Goal: Book appointment/travel/reservation

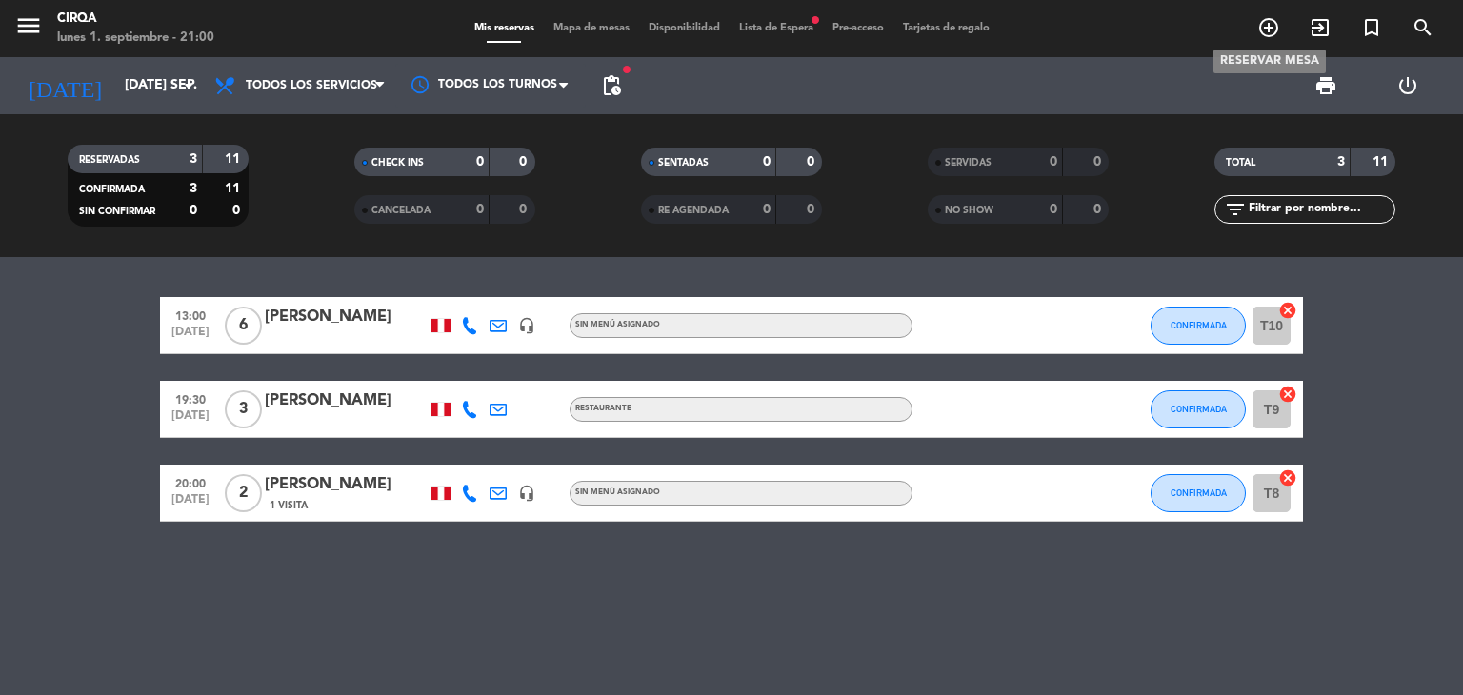
click at [1272, 30] on icon "add_circle_outline" at bounding box center [1268, 27] width 23 height 23
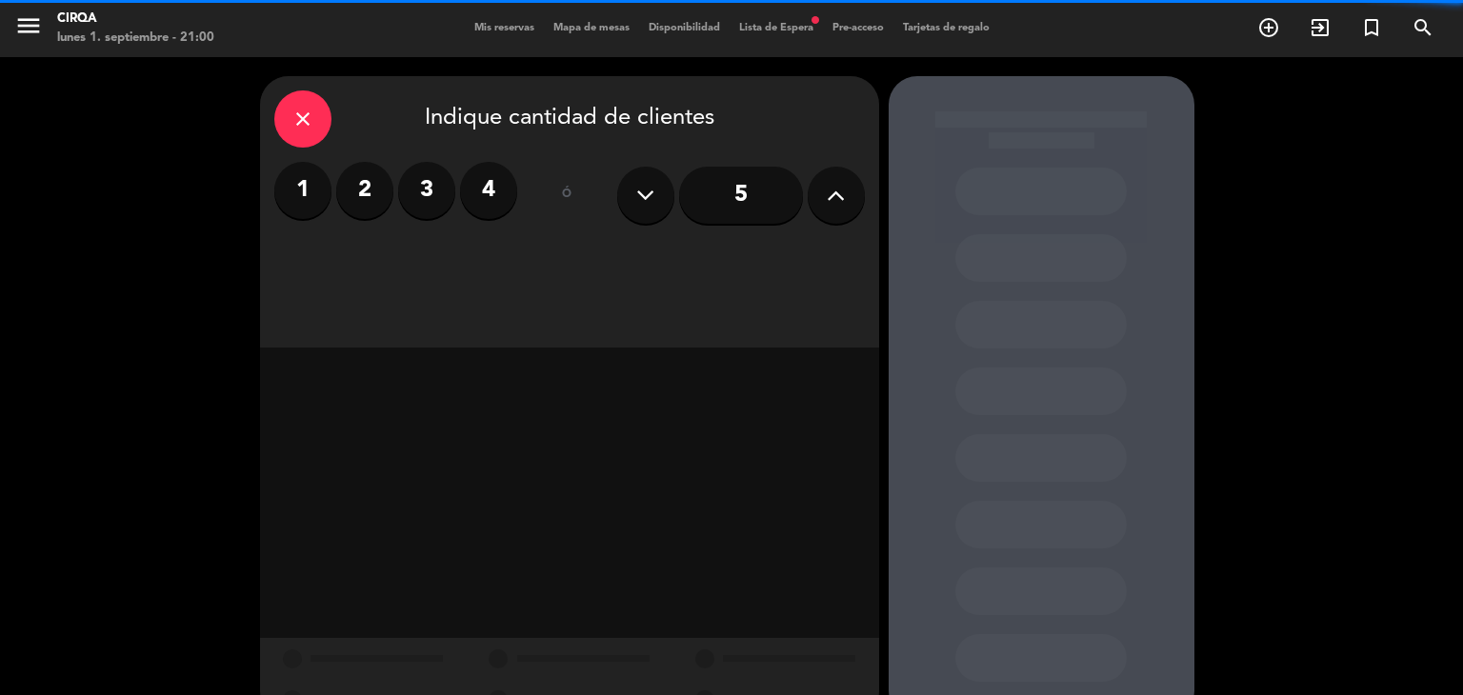
drag, startPoint x: 510, startPoint y: 183, endPoint x: 509, endPoint y: 209, distance: 25.7
click at [509, 183] on label "4" at bounding box center [488, 190] width 57 height 57
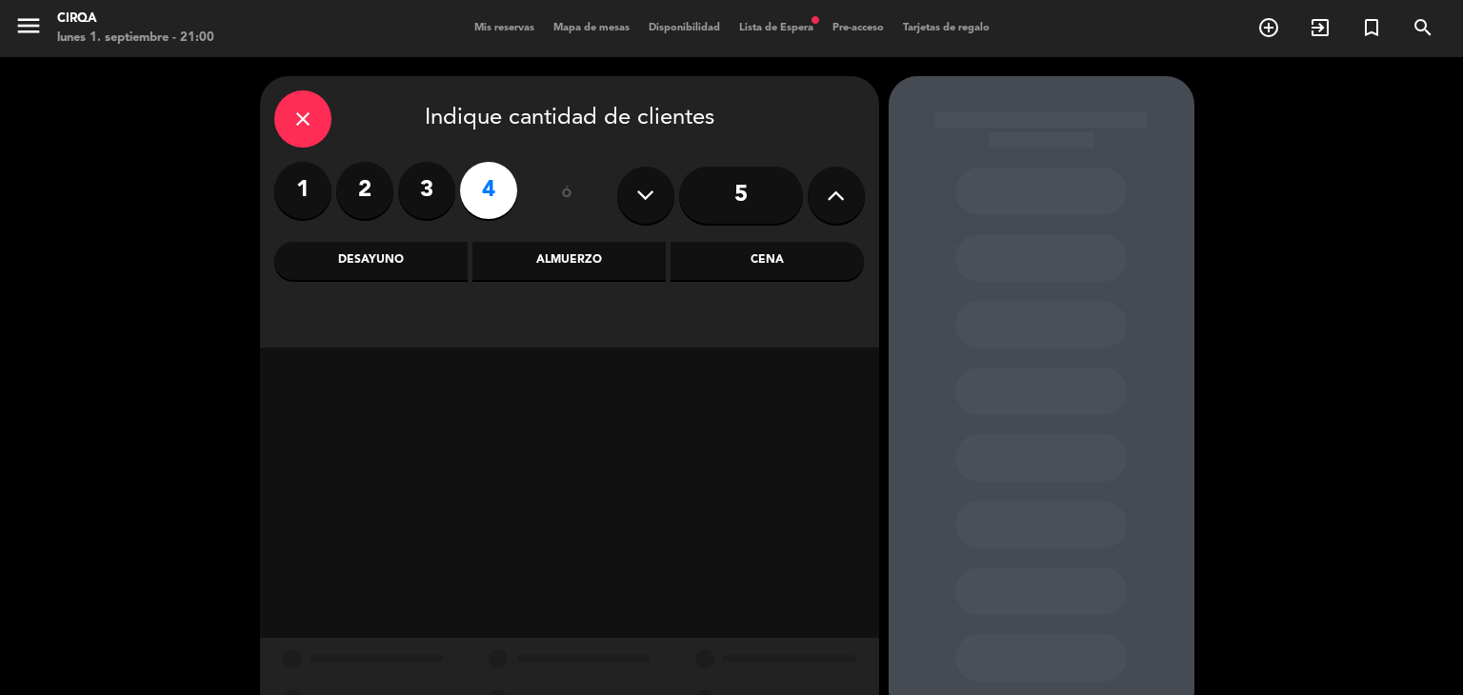
click at [453, 245] on div "Desayuno" at bounding box center [370, 261] width 193 height 38
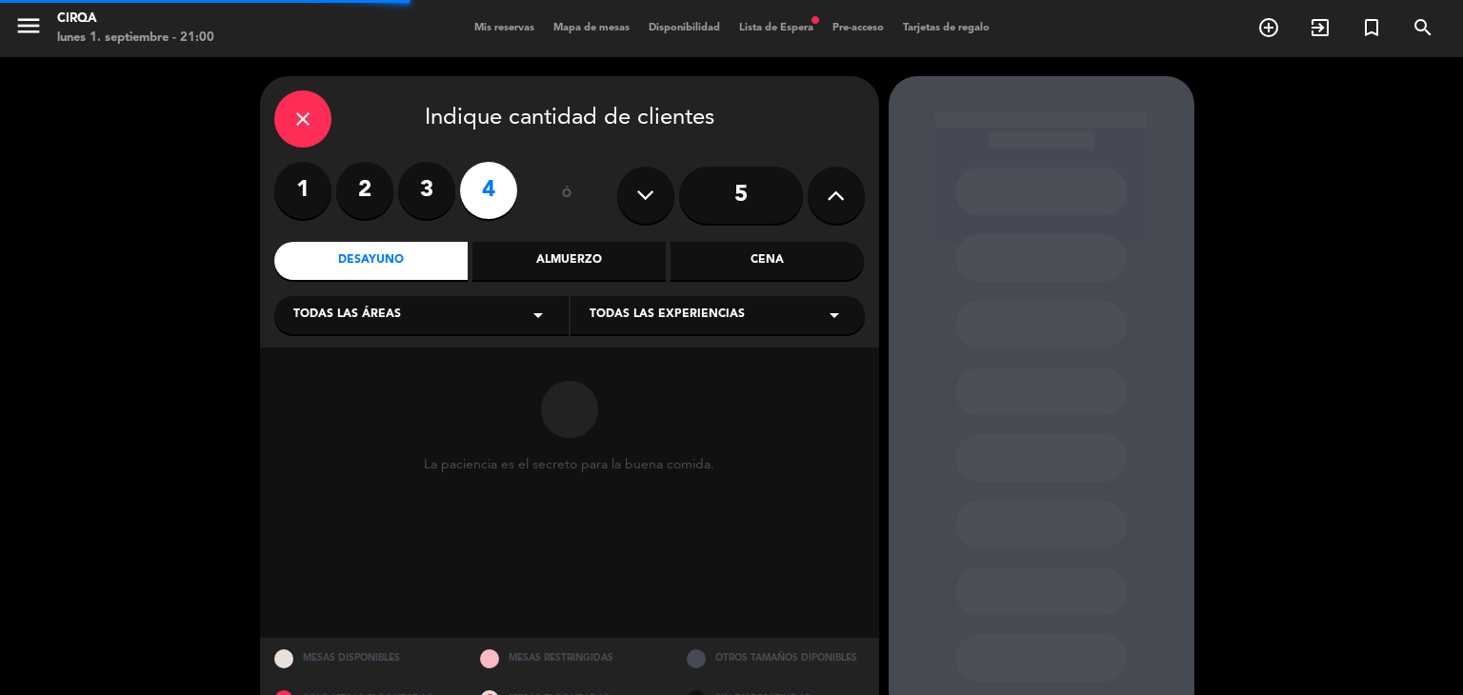
click at [456, 321] on div "Todas las áreas arrow_drop_down" at bounding box center [421, 315] width 294 height 38
click at [393, 356] on div "Zona Restaurante" at bounding box center [421, 362] width 256 height 19
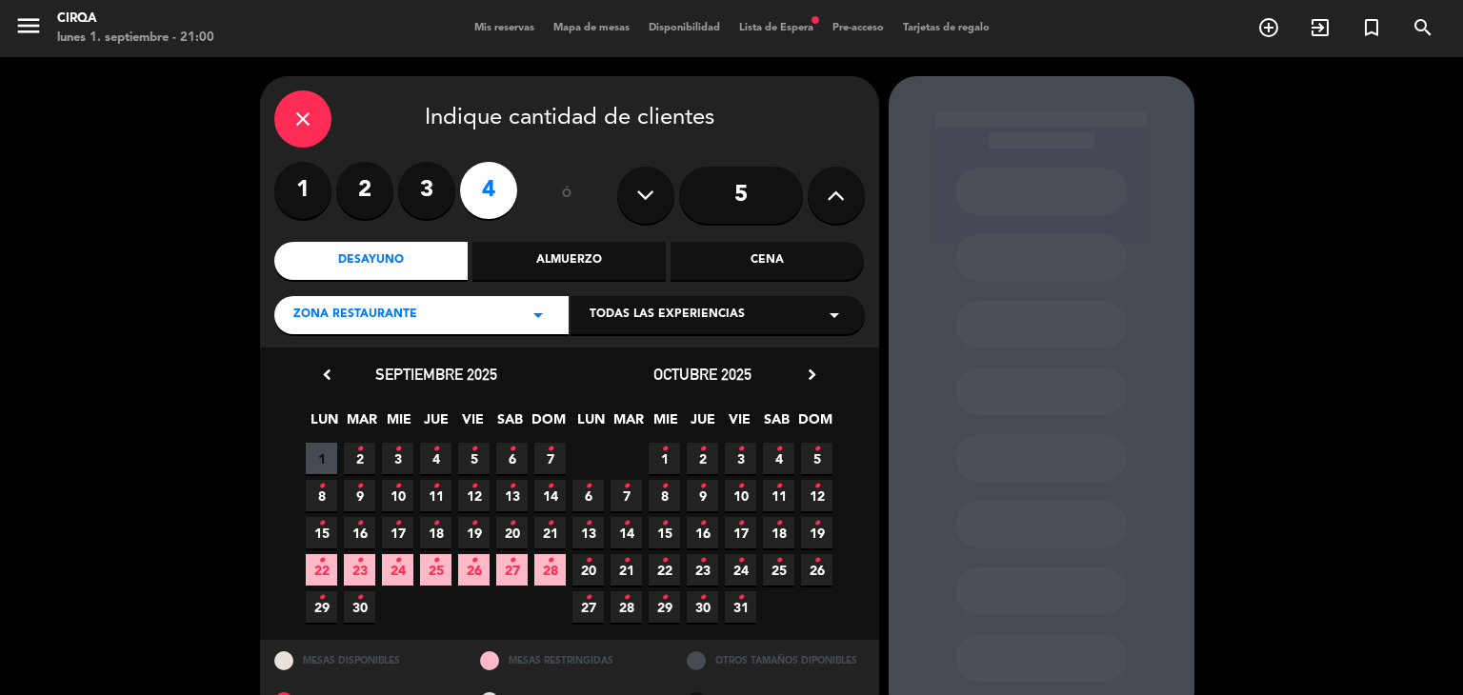
click at [360, 457] on icon "•" at bounding box center [359, 449] width 7 height 30
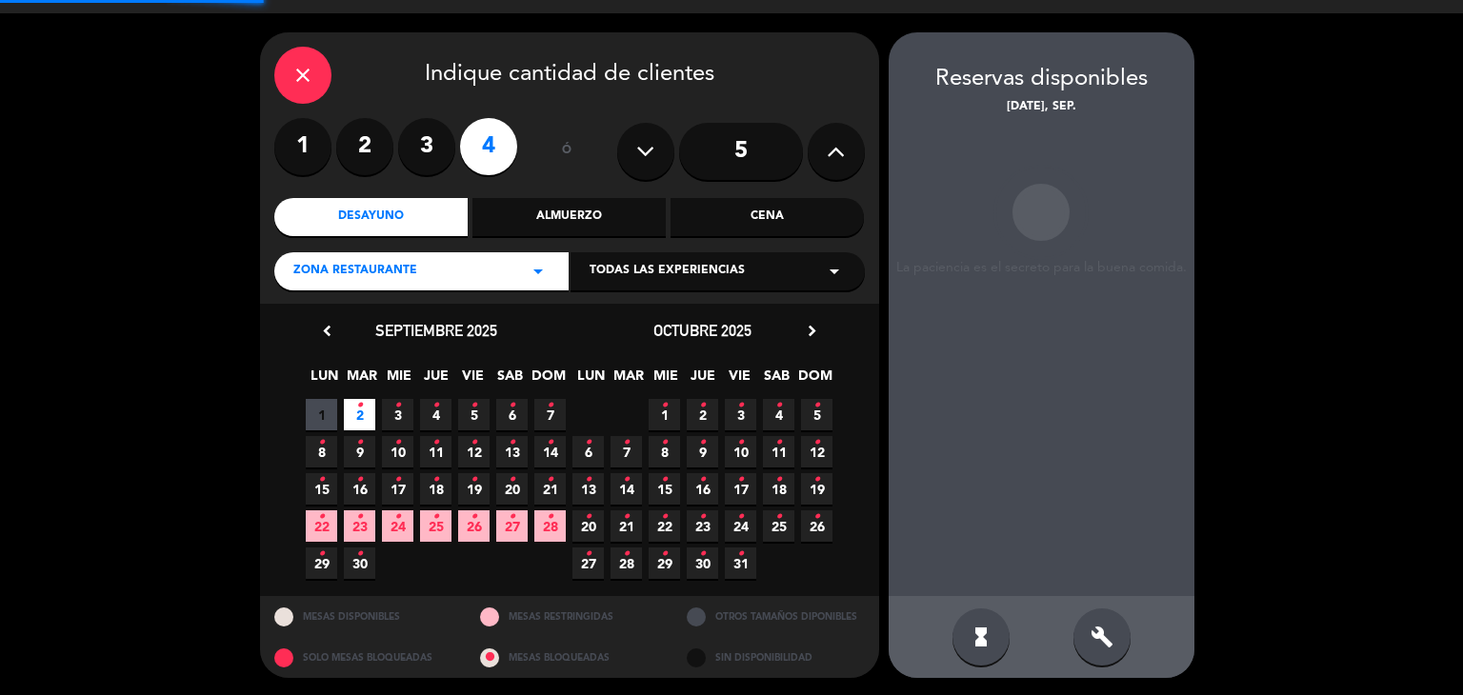
scroll to position [45, 0]
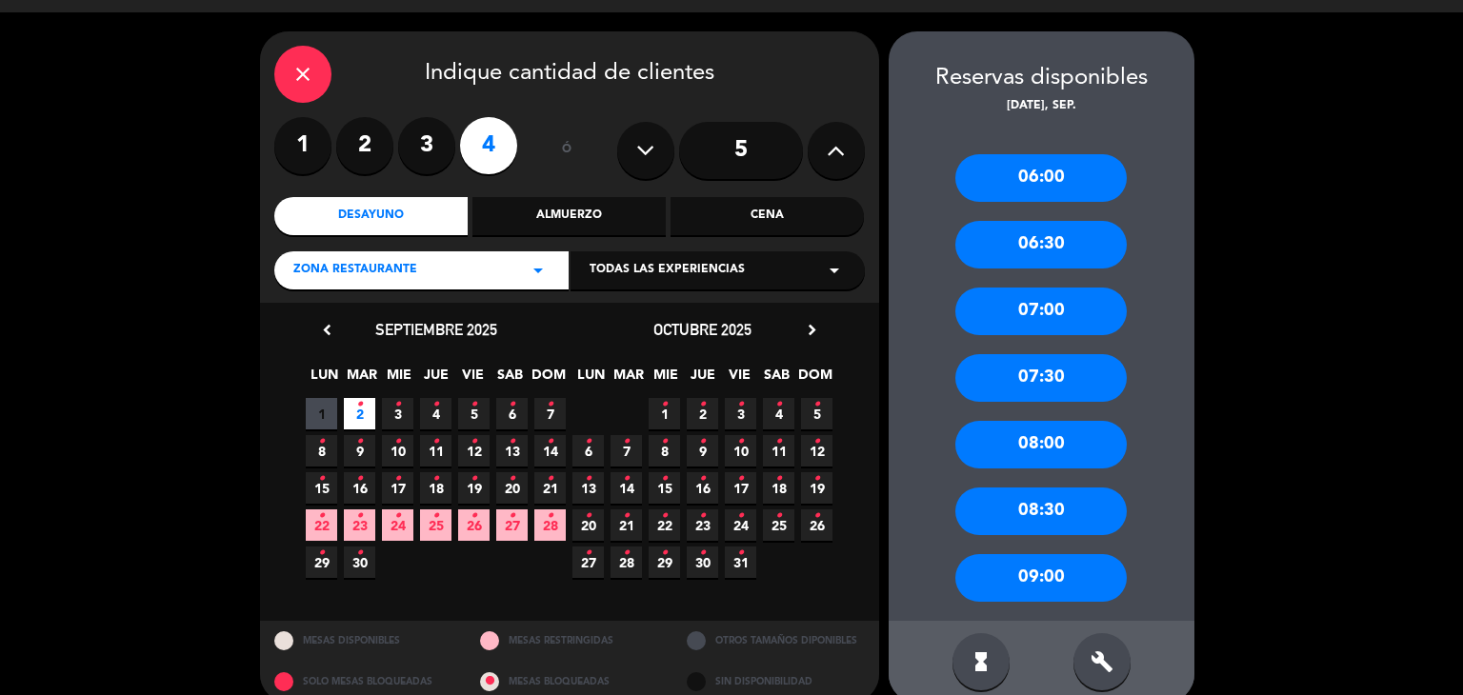
click at [1030, 498] on div "08:30" at bounding box center [1040, 512] width 171 height 48
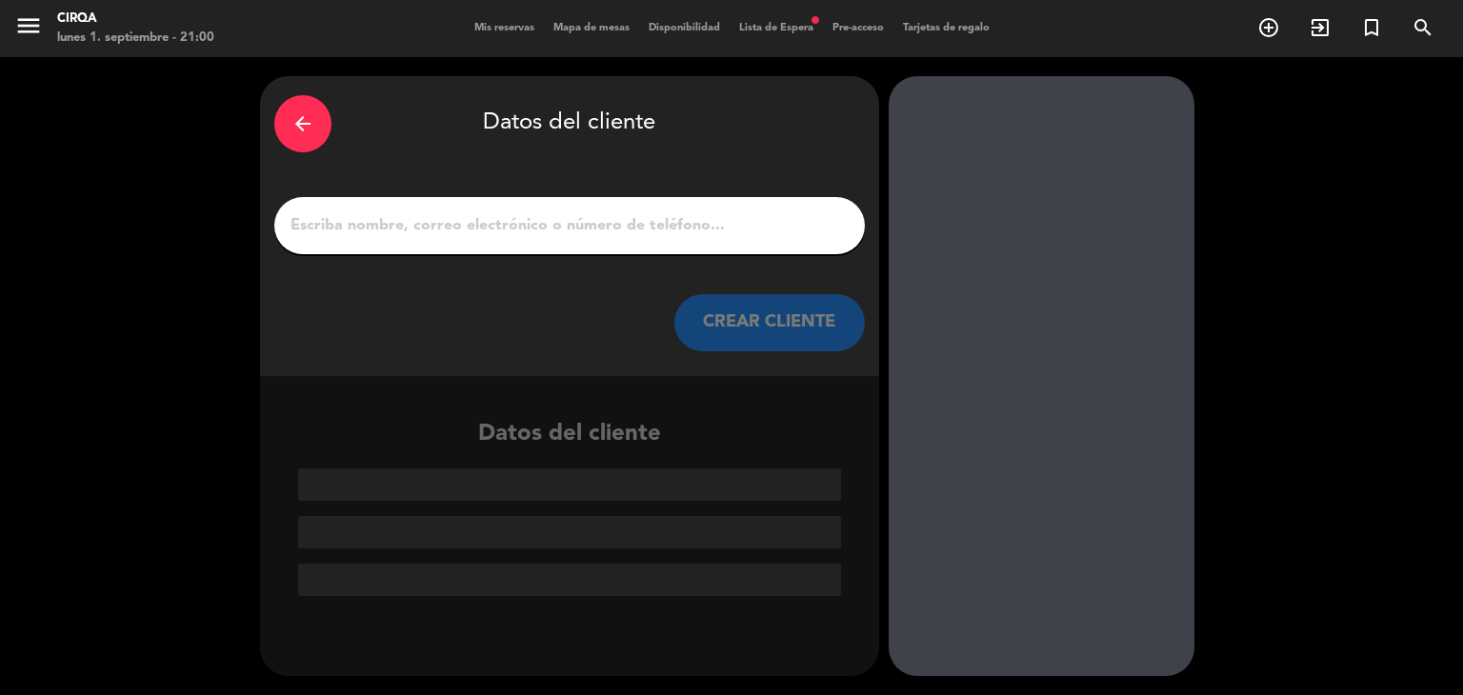
scroll to position [0, 0]
click at [610, 234] on input "1" at bounding box center [570, 225] width 562 height 27
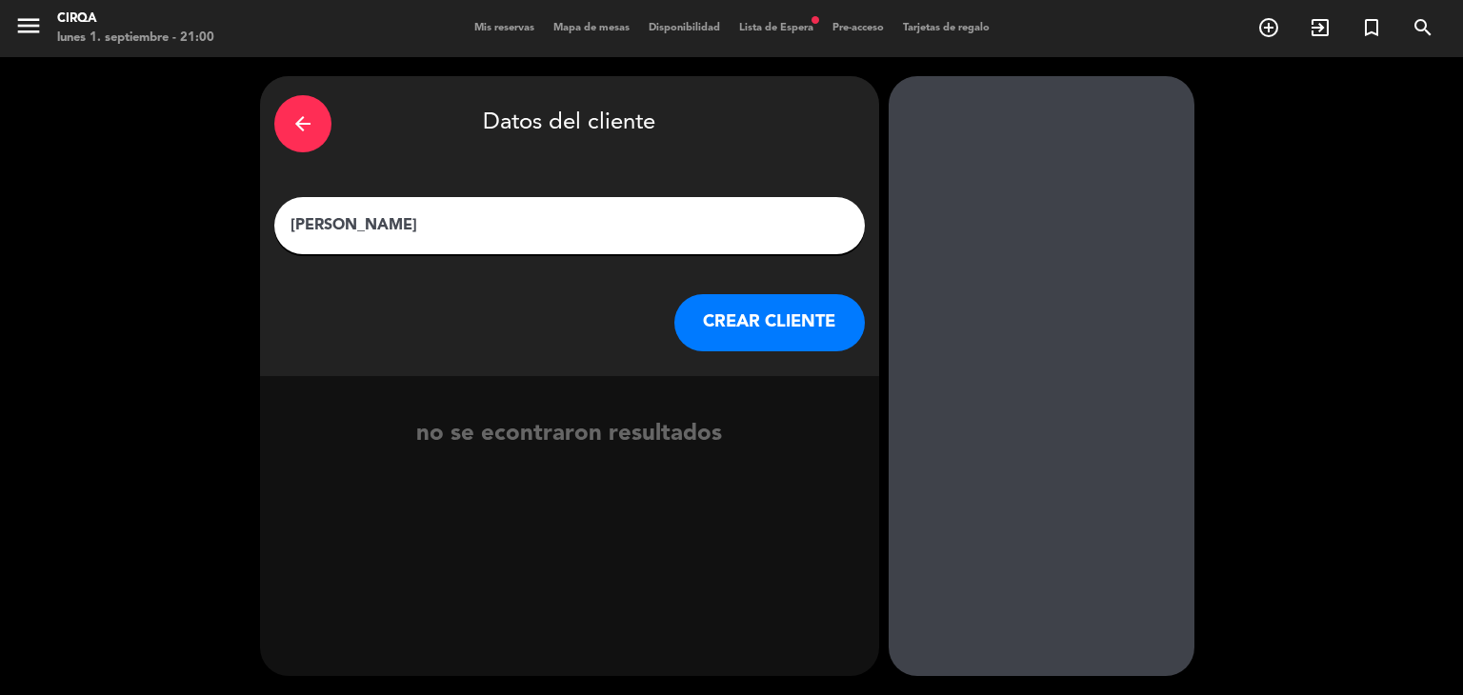
type input "[PERSON_NAME]"
click at [747, 343] on button "CREAR CLIENTE" at bounding box center [769, 322] width 190 height 57
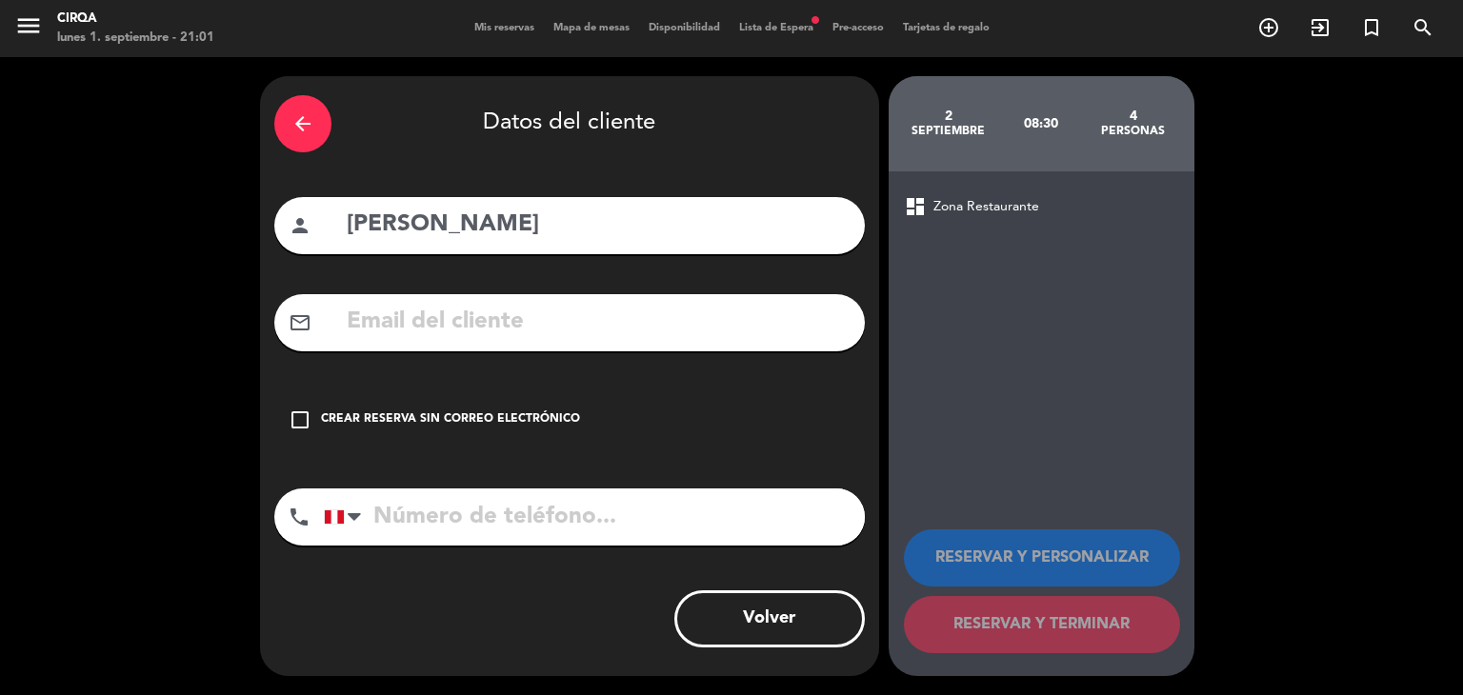
click at [453, 532] on input "tel" at bounding box center [594, 517] width 541 height 57
type input "914024675"
click at [299, 423] on icon "check_box_outline_blank" at bounding box center [300, 420] width 23 height 23
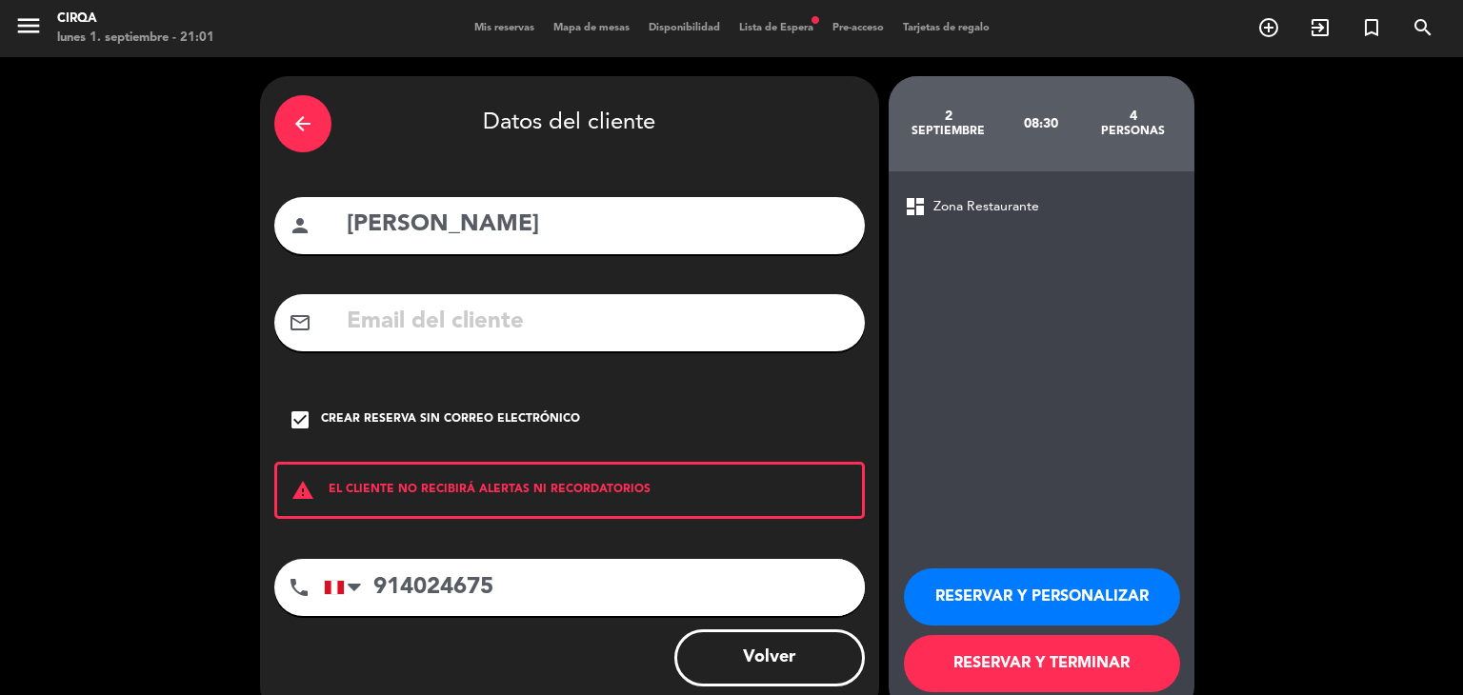
click at [968, 652] on button "RESERVAR Y TERMINAR" at bounding box center [1042, 663] width 276 height 57
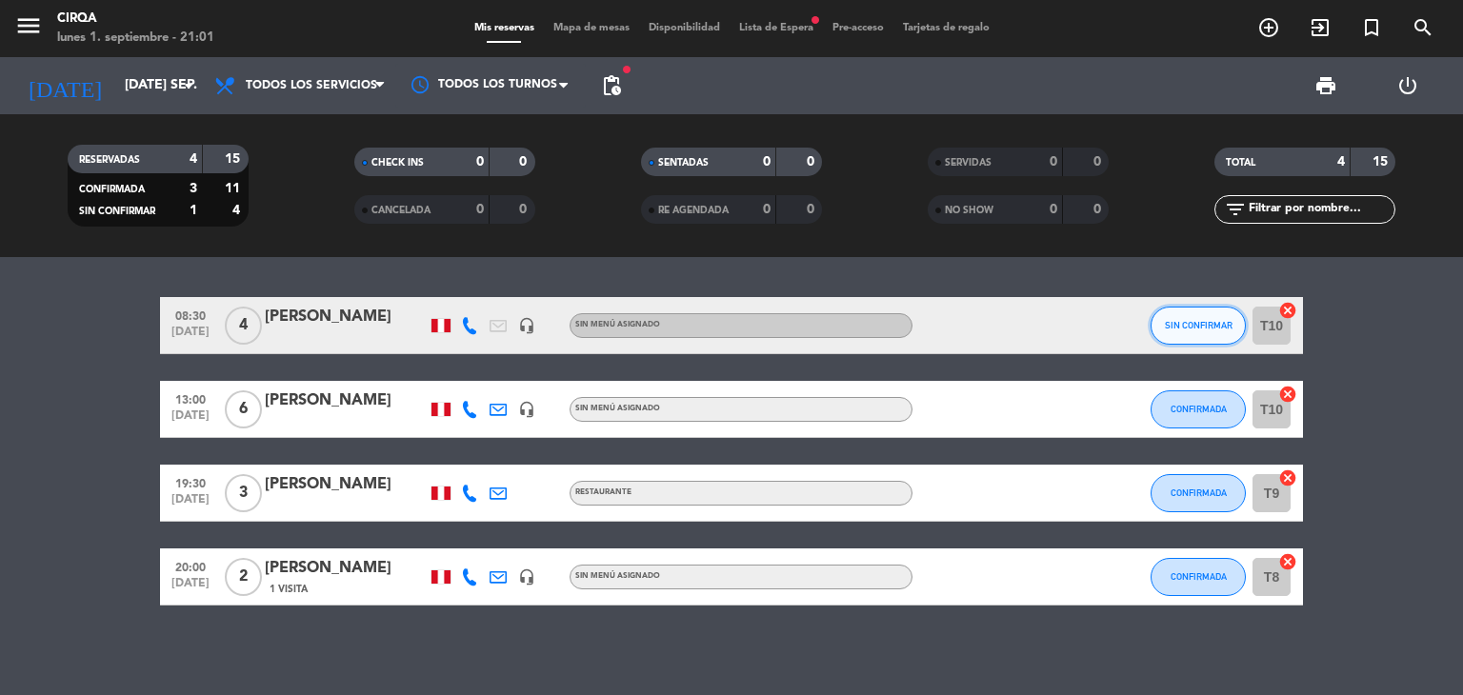
click at [1187, 334] on button "SIN CONFIRMAR" at bounding box center [1198, 326] width 95 height 38
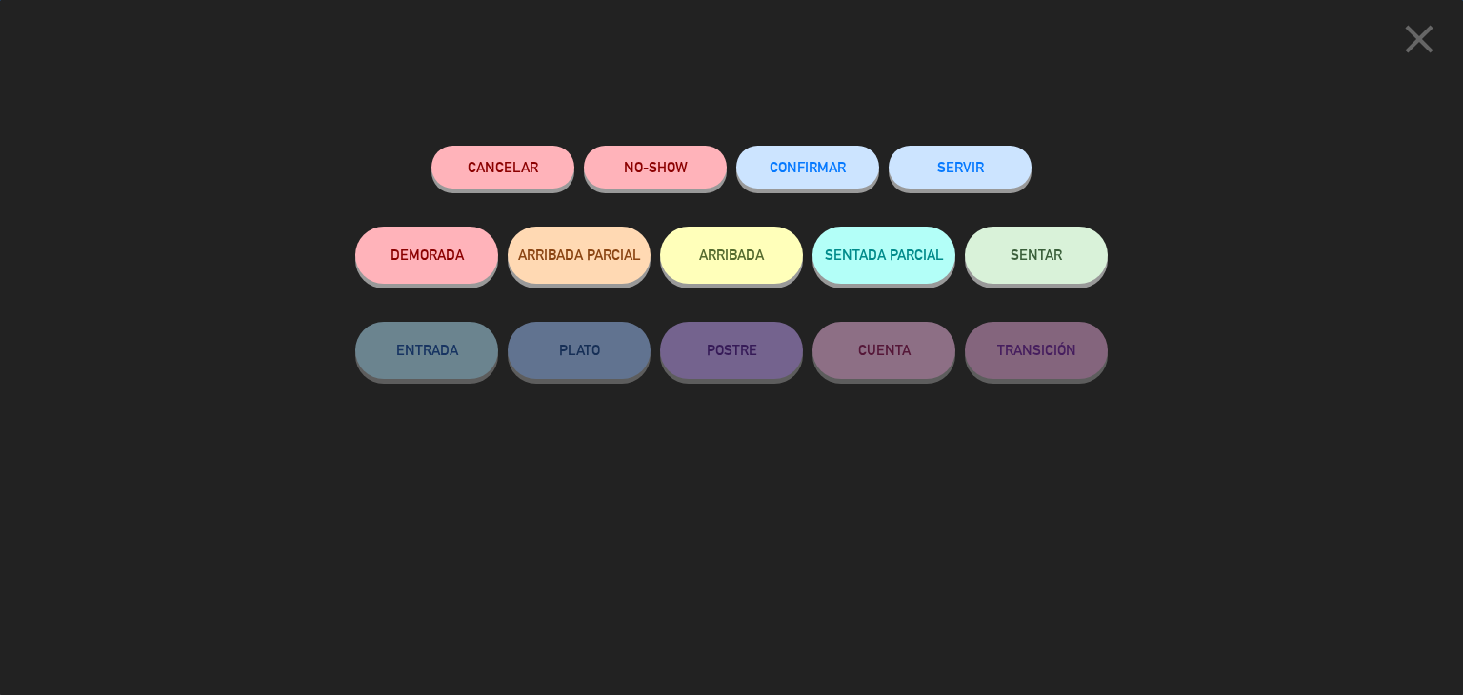
click at [817, 167] on span "CONFIRMAR" at bounding box center [808, 167] width 76 height 16
